Goal: Task Accomplishment & Management: Manage account settings

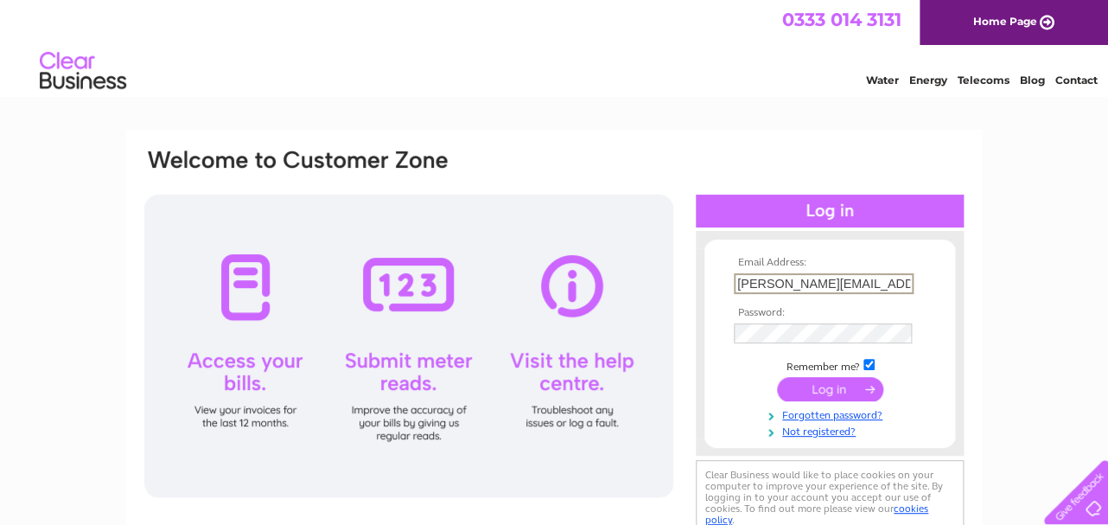
type input "[PERSON_NAME][EMAIL_ADDRESS][DOMAIN_NAME]"
click at [777, 377] on input "submit" at bounding box center [830, 389] width 106 height 24
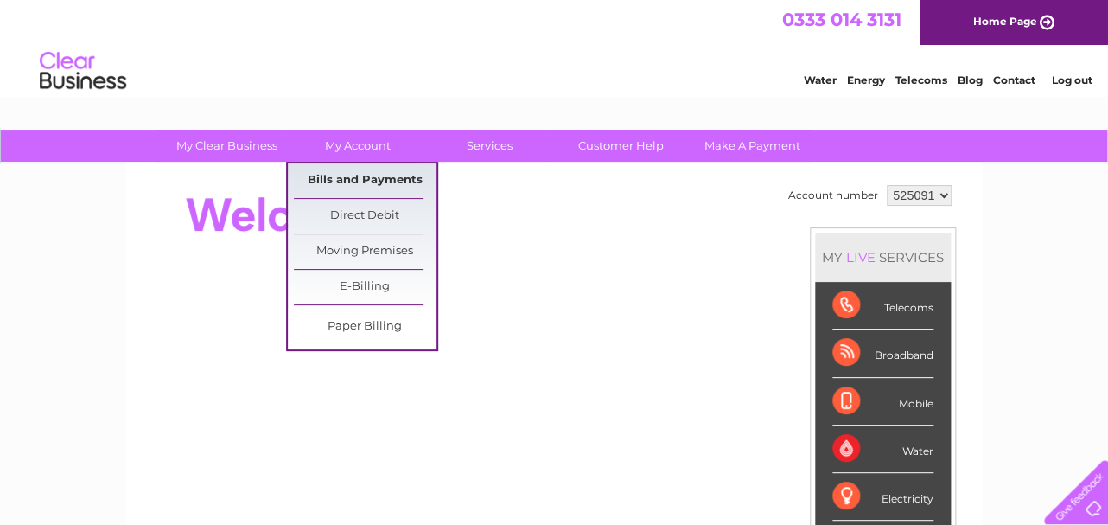
click at [392, 177] on link "Bills and Payments" at bounding box center [365, 180] width 143 height 35
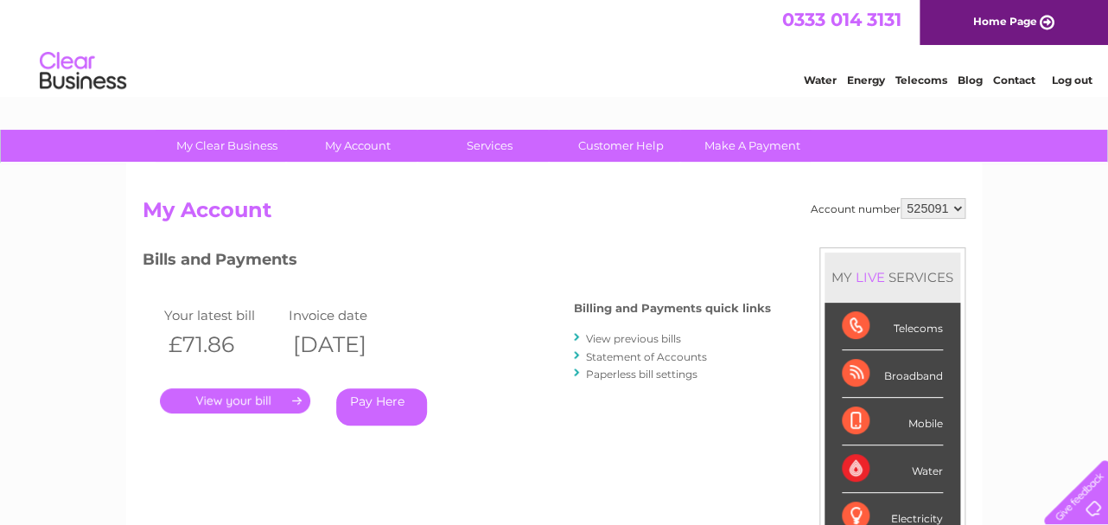
click at [261, 399] on link "." at bounding box center [235, 400] width 150 height 25
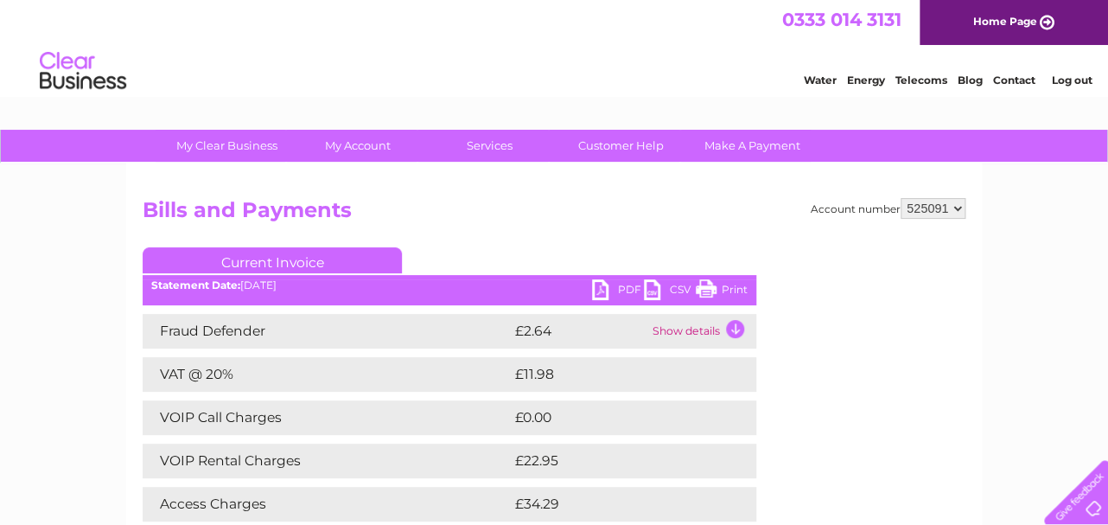
click at [601, 285] on link "PDF" at bounding box center [618, 291] width 52 height 25
